Goal: Task Accomplishment & Management: Manage account settings

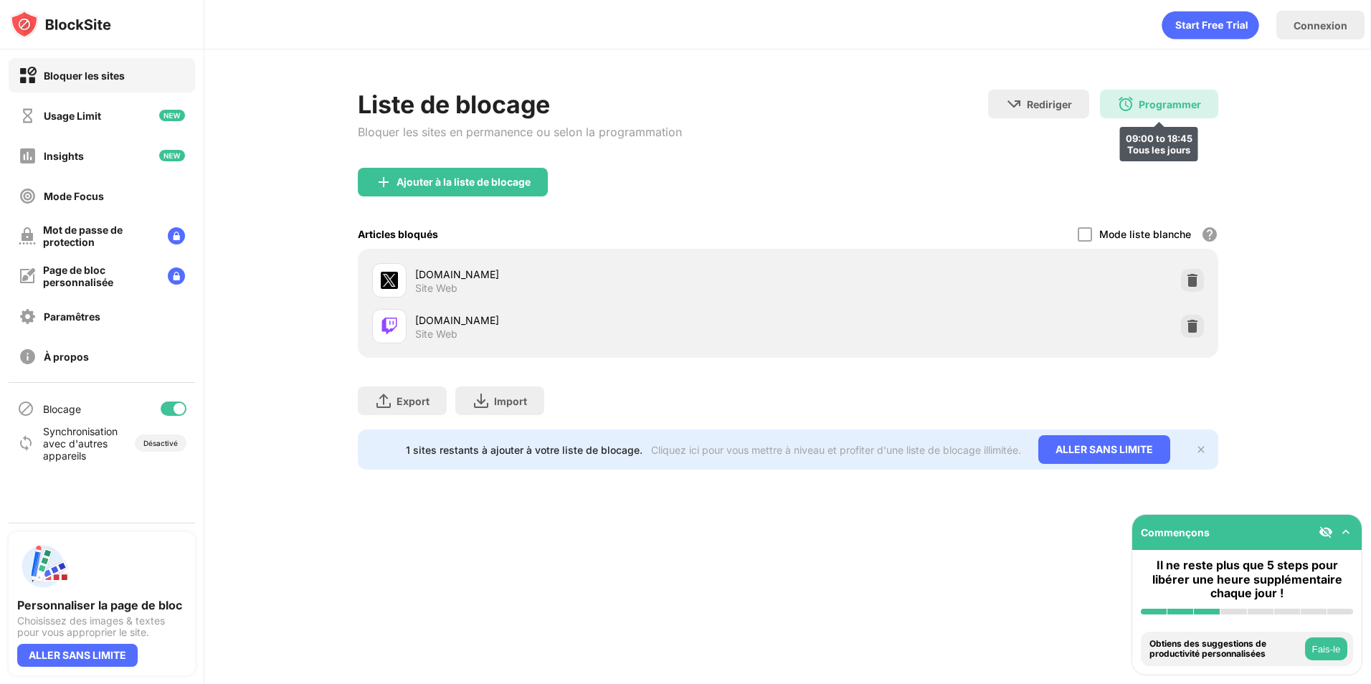
click at [1183, 110] on div "Programmer 09:00 to 18:45 Tous les jours" at bounding box center [1159, 104] width 118 height 29
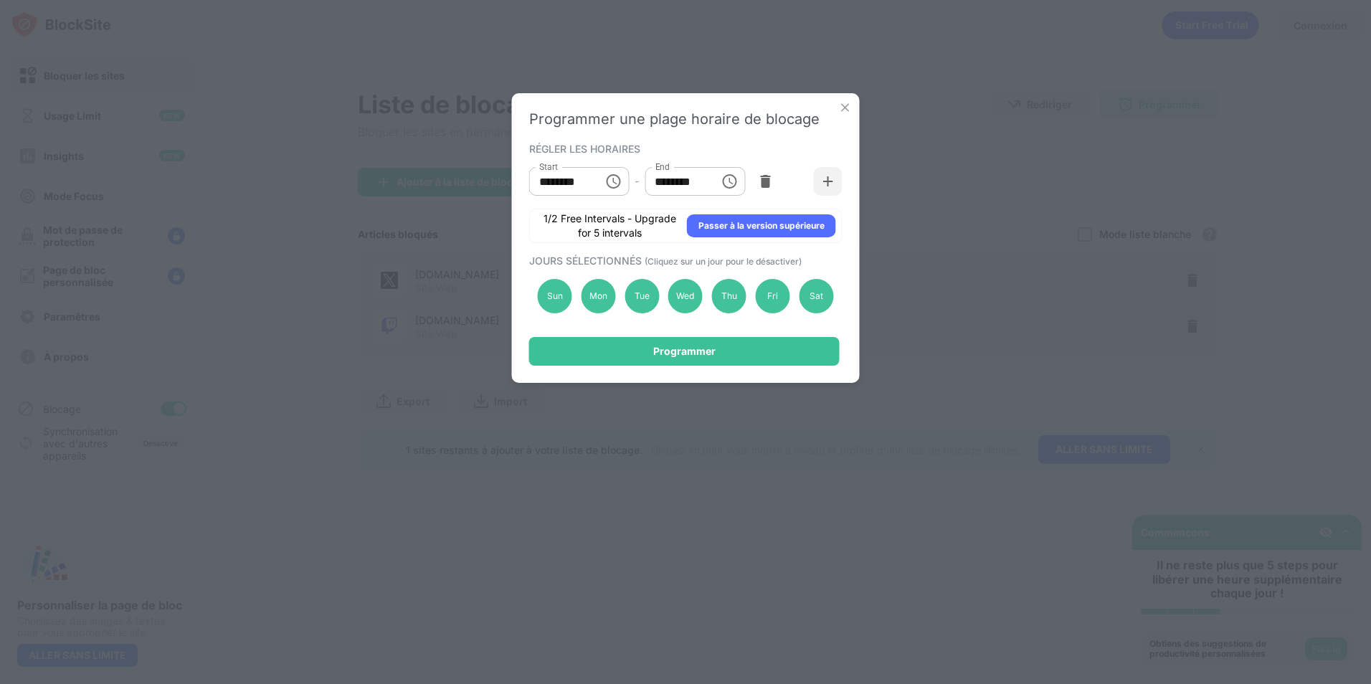
click at [845, 106] on img at bounding box center [845, 107] width 14 height 14
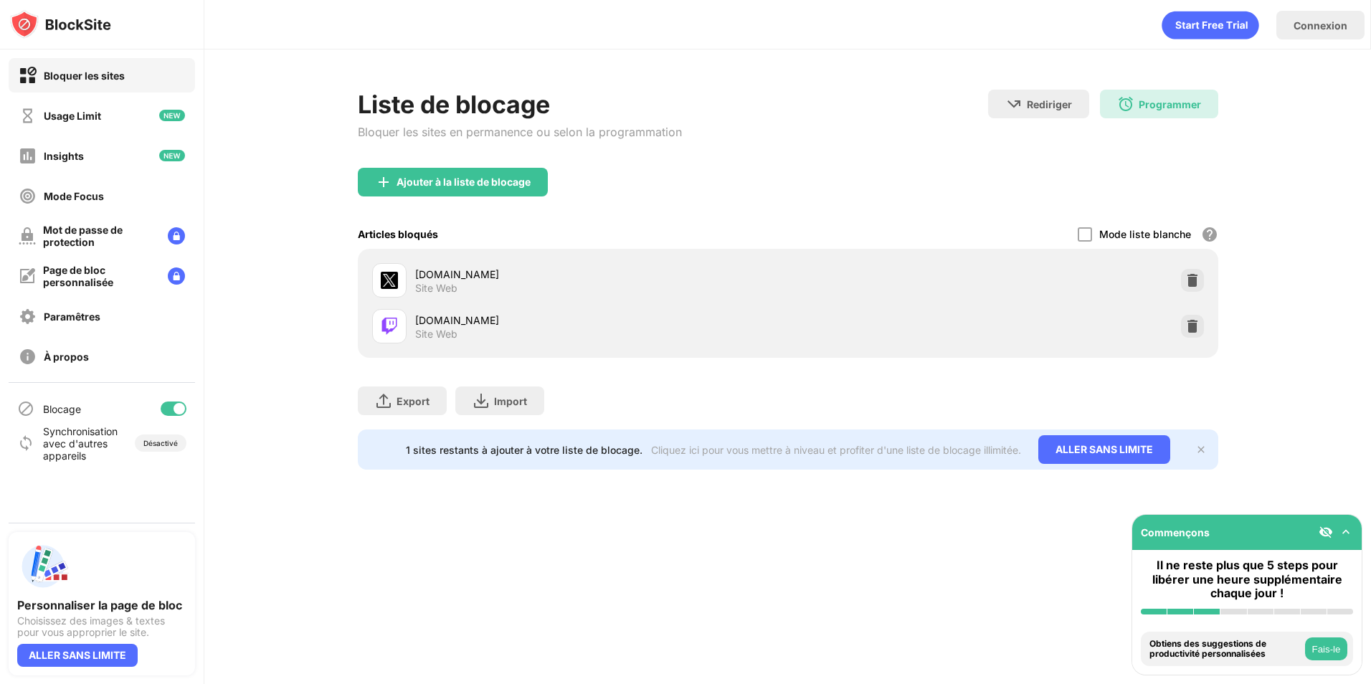
drag, startPoint x: 1189, startPoint y: 265, endPoint x: 1201, endPoint y: 280, distance: 19.5
click at [1190, 265] on div "x.com Site Web" at bounding box center [787, 280] width 843 height 46
click at [1204, 282] on div "x.com Site Web" at bounding box center [787, 280] width 843 height 46
click at [1196, 315] on div at bounding box center [1192, 326] width 23 height 23
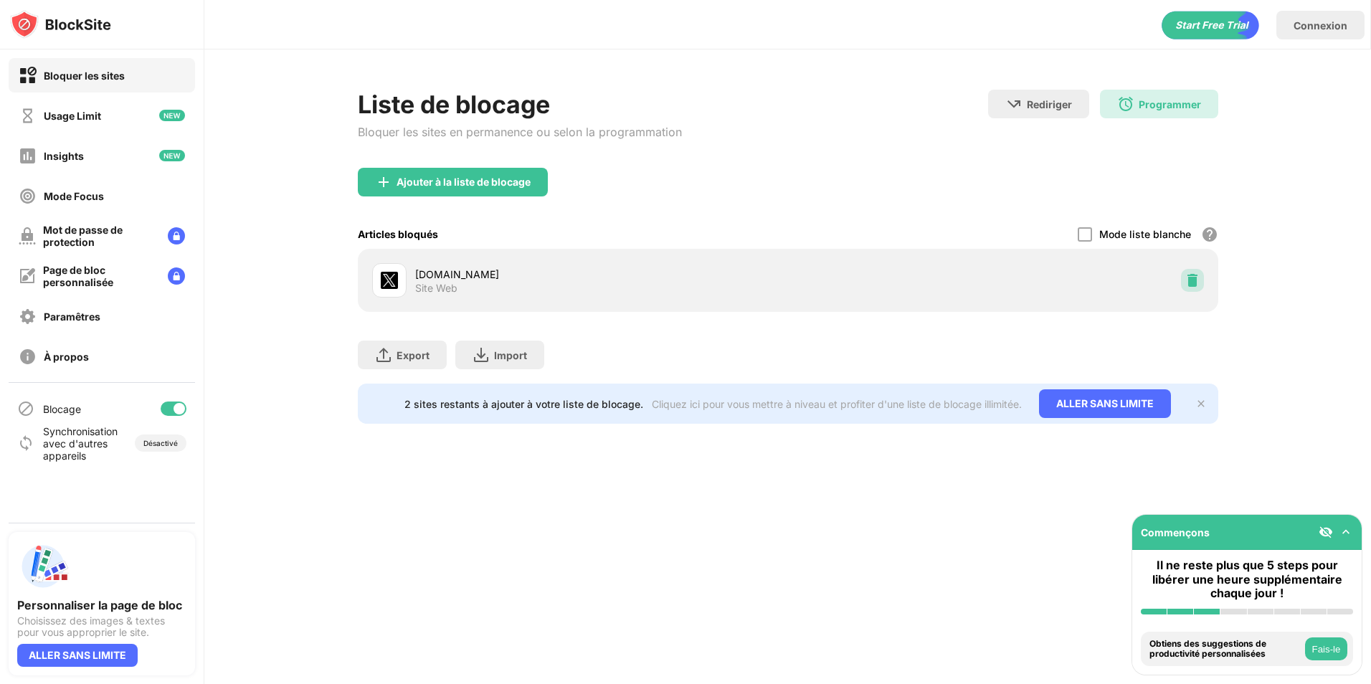
click at [1189, 288] on div at bounding box center [1192, 280] width 23 height 23
